Goal: Information Seeking & Learning: Learn about a topic

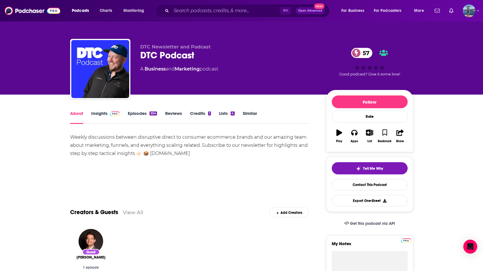
click at [99, 110] on div "About Insights Episodes 654 Reviews Credits 1 Lists 4 Similar" at bounding box center [189, 117] width 239 height 14
click at [99, 114] on link "Insights" at bounding box center [105, 116] width 29 height 13
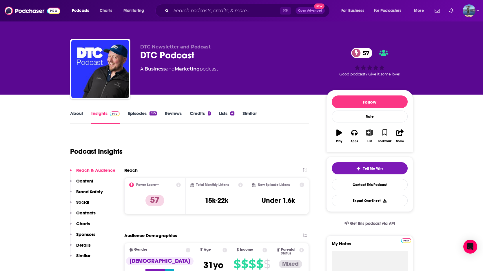
click at [368, 134] on icon "button" at bounding box center [369, 132] width 7 height 6
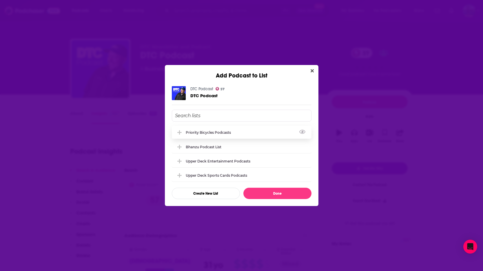
click at [213, 133] on div "Priority Bicycles Podcasts" at bounding box center [210, 132] width 49 height 4
click at [274, 194] on button "Done" at bounding box center [277, 193] width 68 height 11
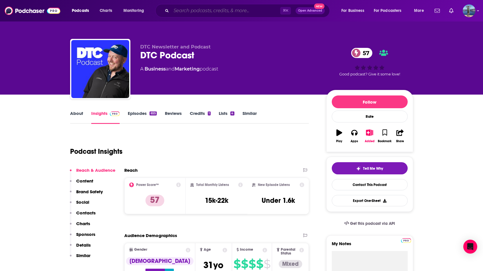
click at [201, 10] on input "Search podcasts, credits, & more..." at bounding box center [225, 10] width 109 height 9
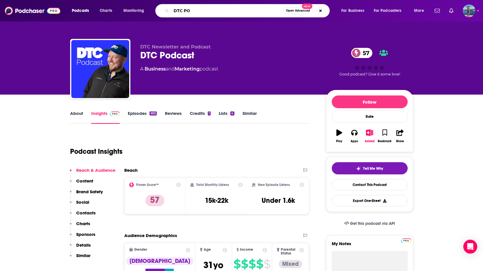
type input "DTC POD"
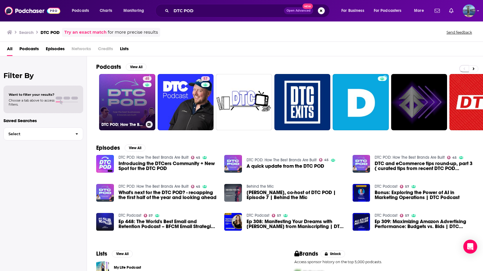
click at [134, 101] on link "45 DTC POD: How The Best Brands Are Built" at bounding box center [127, 102] width 56 height 56
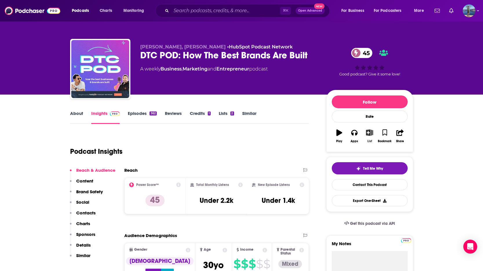
click at [369, 133] on icon "button" at bounding box center [369, 132] width 7 height 6
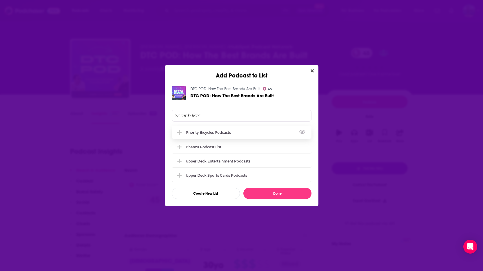
click at [208, 131] on div "Priority Bicycles Podcasts" at bounding box center [210, 132] width 49 height 4
click at [280, 194] on button "Done" at bounding box center [277, 193] width 68 height 11
